Goal: Navigation & Orientation: Understand site structure

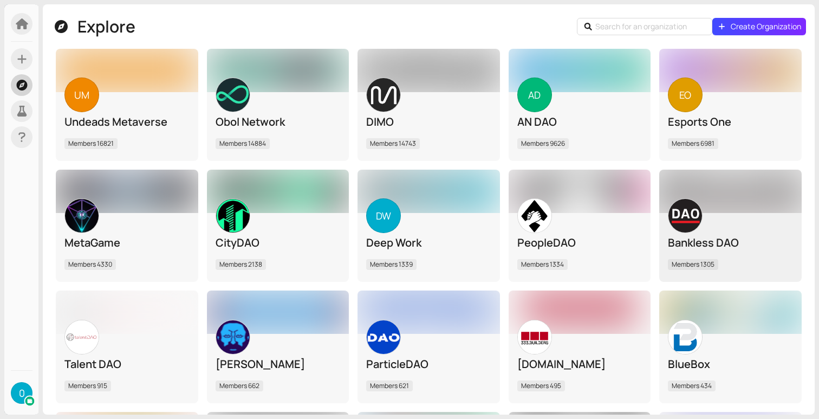
click at [759, 242] on div "Bankless DAO" at bounding box center [730, 242] width 125 height 15
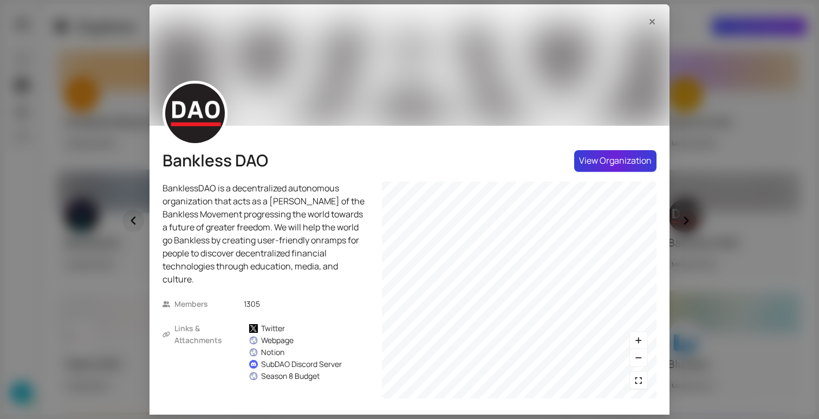
click at [649, 160] on span "View Organization" at bounding box center [615, 161] width 73 height 14
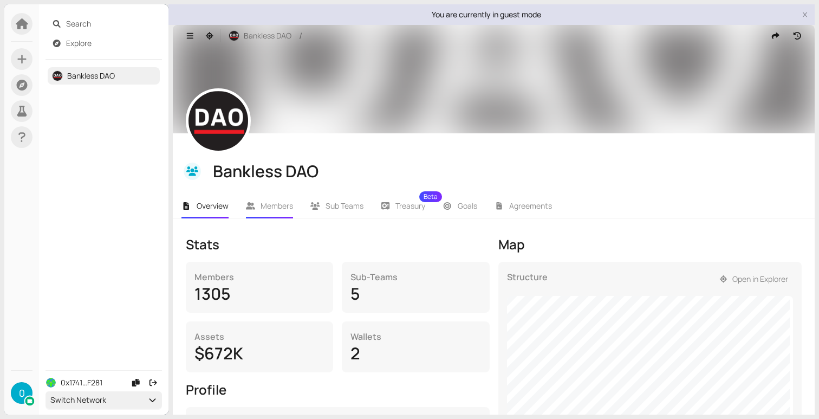
click at [291, 207] on span "Members" at bounding box center [276, 205] width 32 height 10
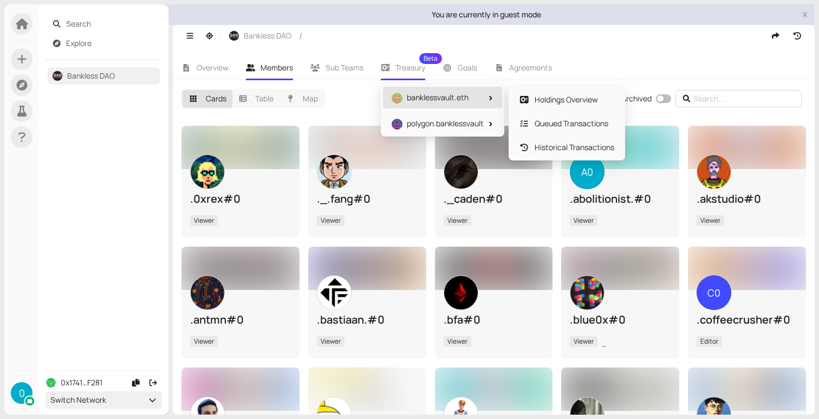
click at [426, 99] on span "banklessvault.eth" at bounding box center [438, 97] width 62 height 10
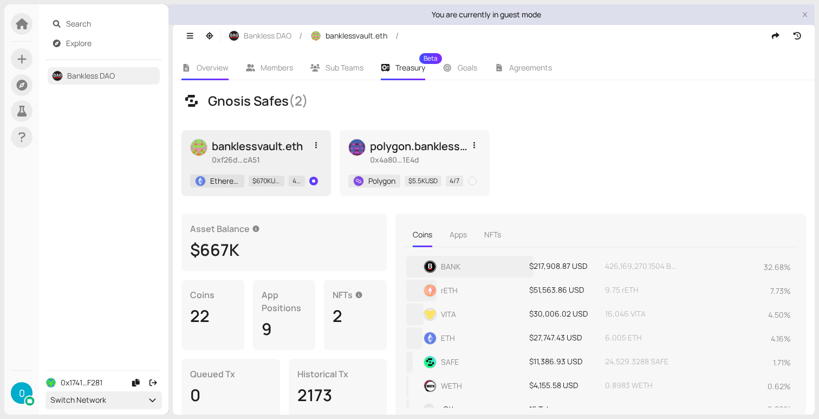
click at [190, 68] on icon at bounding box center [186, 68] width 10 height 8
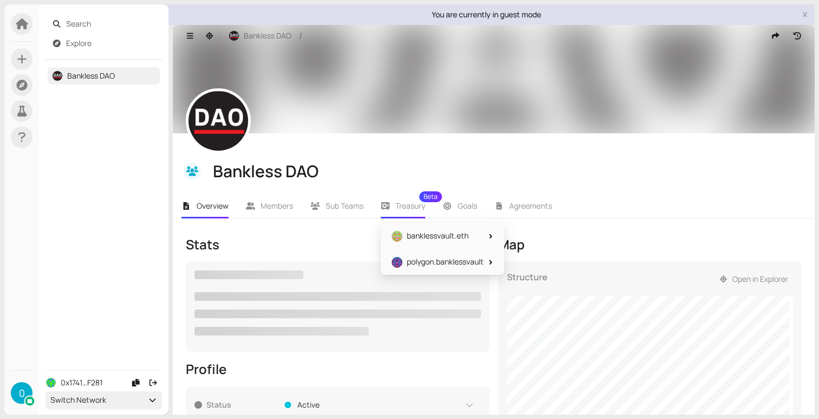
click at [415, 204] on span "Treasury Beta" at bounding box center [410, 206] width 30 height 8
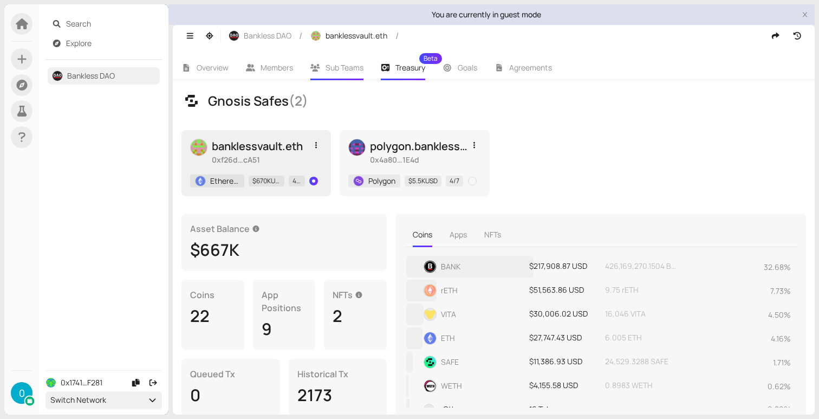
click at [352, 68] on span "Sub Teams" at bounding box center [344, 67] width 38 height 10
